Goal: Task Accomplishment & Management: Manage account settings

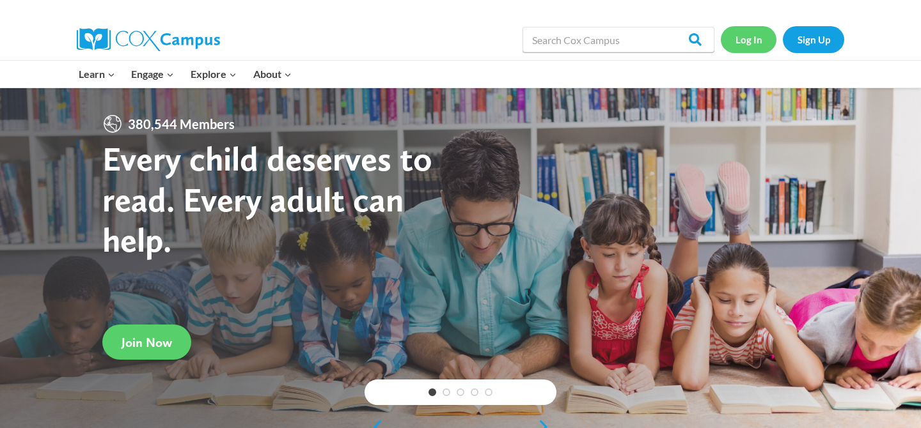
click at [743, 43] on link "Log In" at bounding box center [749, 39] width 56 height 26
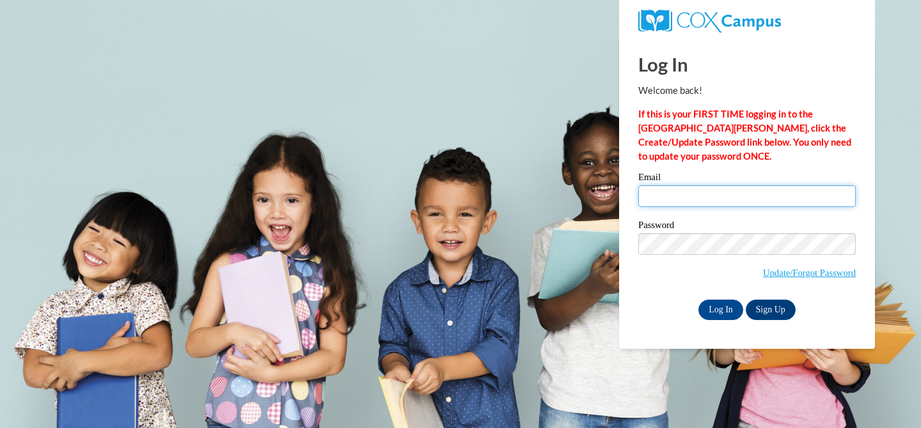
click at [687, 206] on input "Email" at bounding box center [746, 196] width 217 height 22
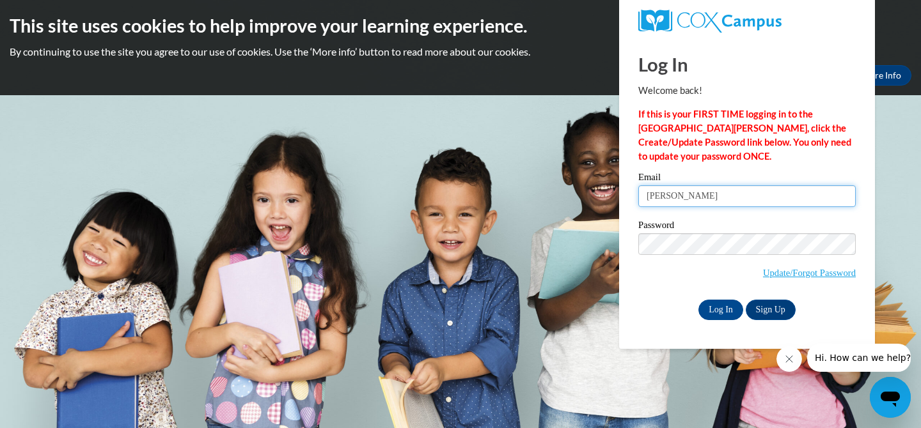
type input "[PERSON_NAME][EMAIL_ADDRESS][PERSON_NAME][DOMAIN_NAME]"
click at [729, 308] on input "Log In" at bounding box center [720, 310] width 45 height 20
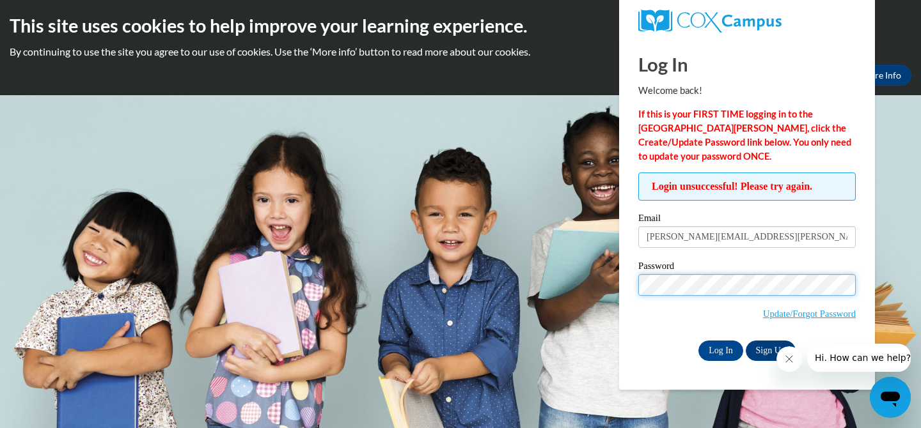
click at [698, 341] on input "Log In" at bounding box center [720, 351] width 45 height 20
click at [784, 356] on icon "Close message from company" at bounding box center [789, 359] width 10 height 10
